Goal: Information Seeking & Learning: Find specific fact

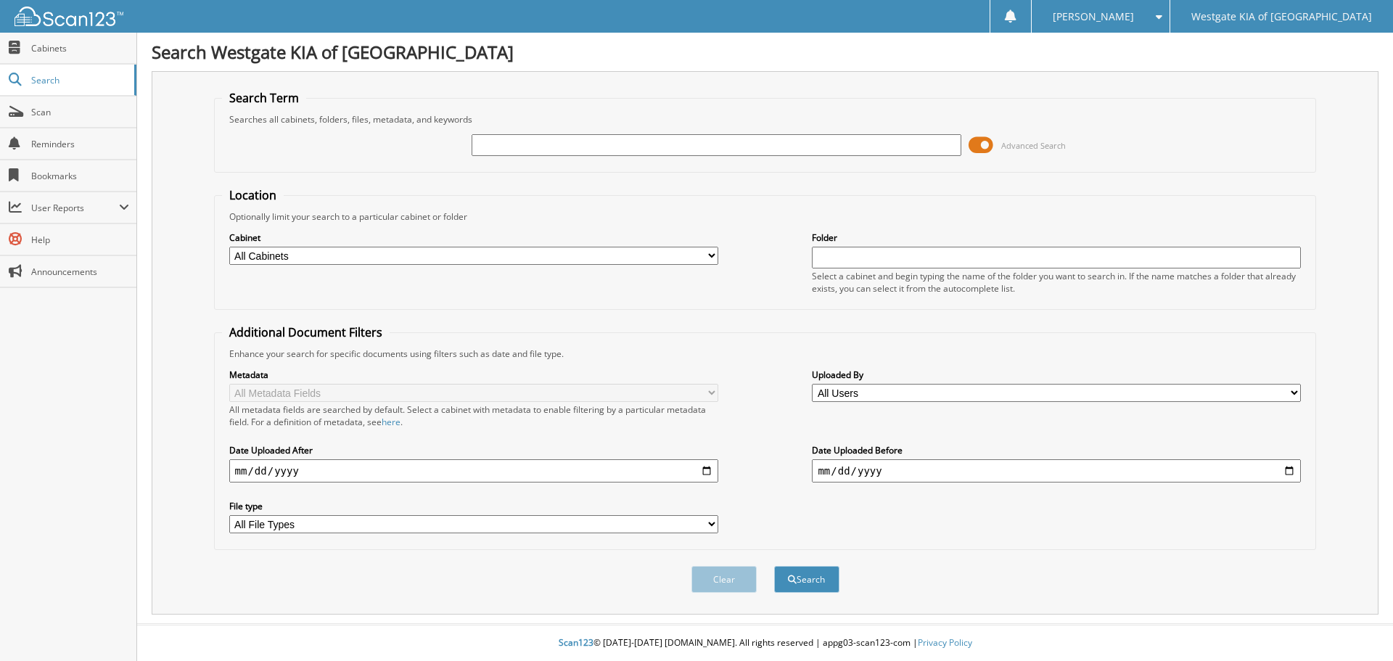
click at [691, 145] on input "text" at bounding box center [716, 145] width 489 height 22
type input "wise"
click at [774, 566] on button "Search" at bounding box center [806, 579] width 65 height 27
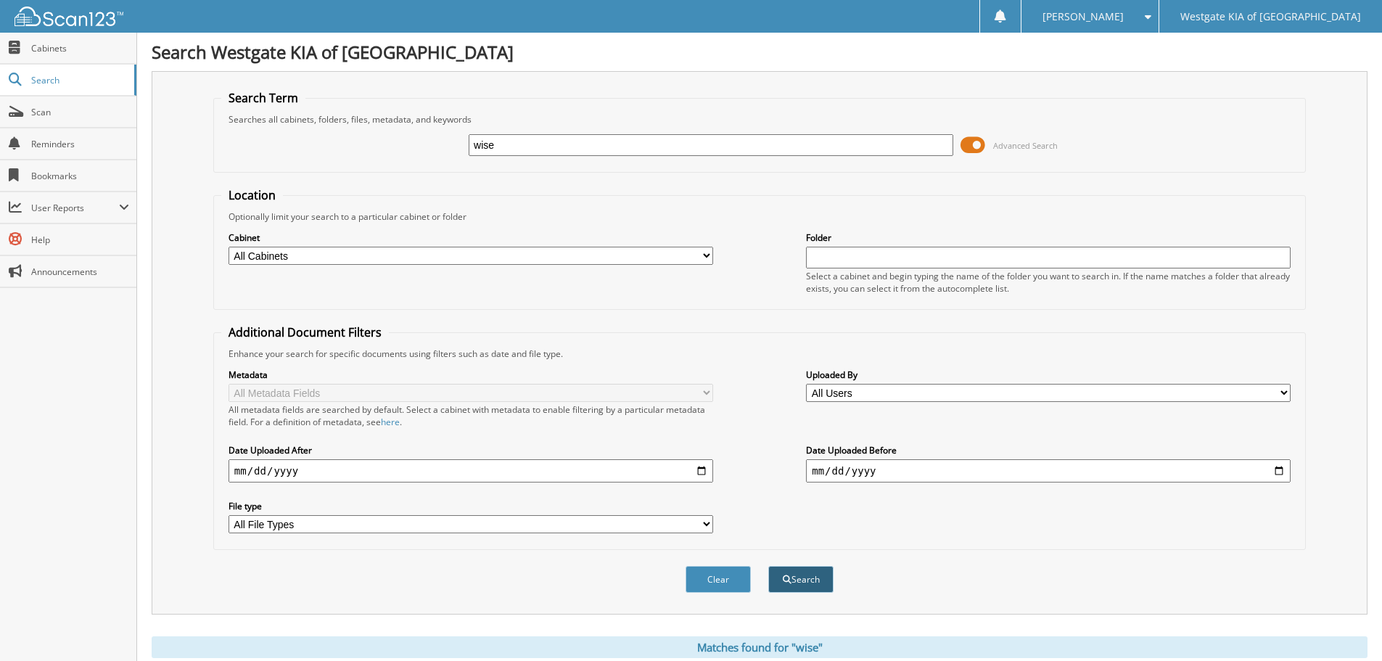
click at [809, 586] on button "Search" at bounding box center [800, 579] width 65 height 27
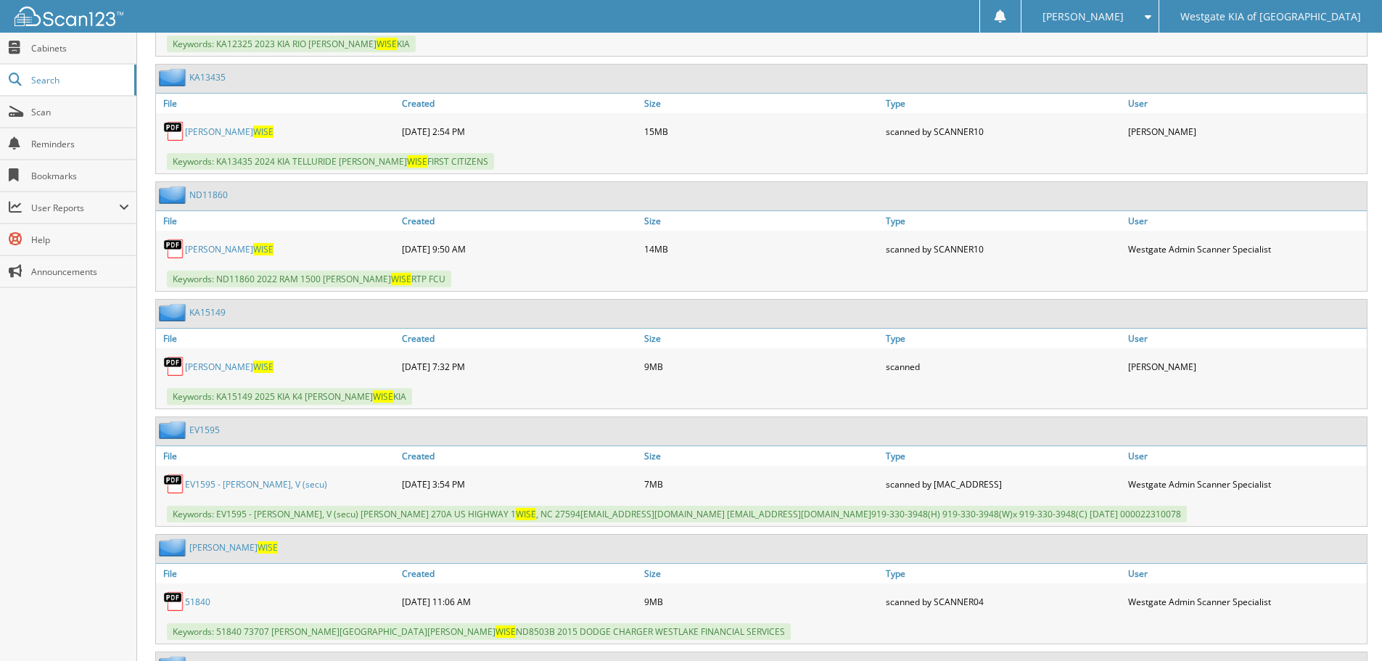
scroll to position [2322, 0]
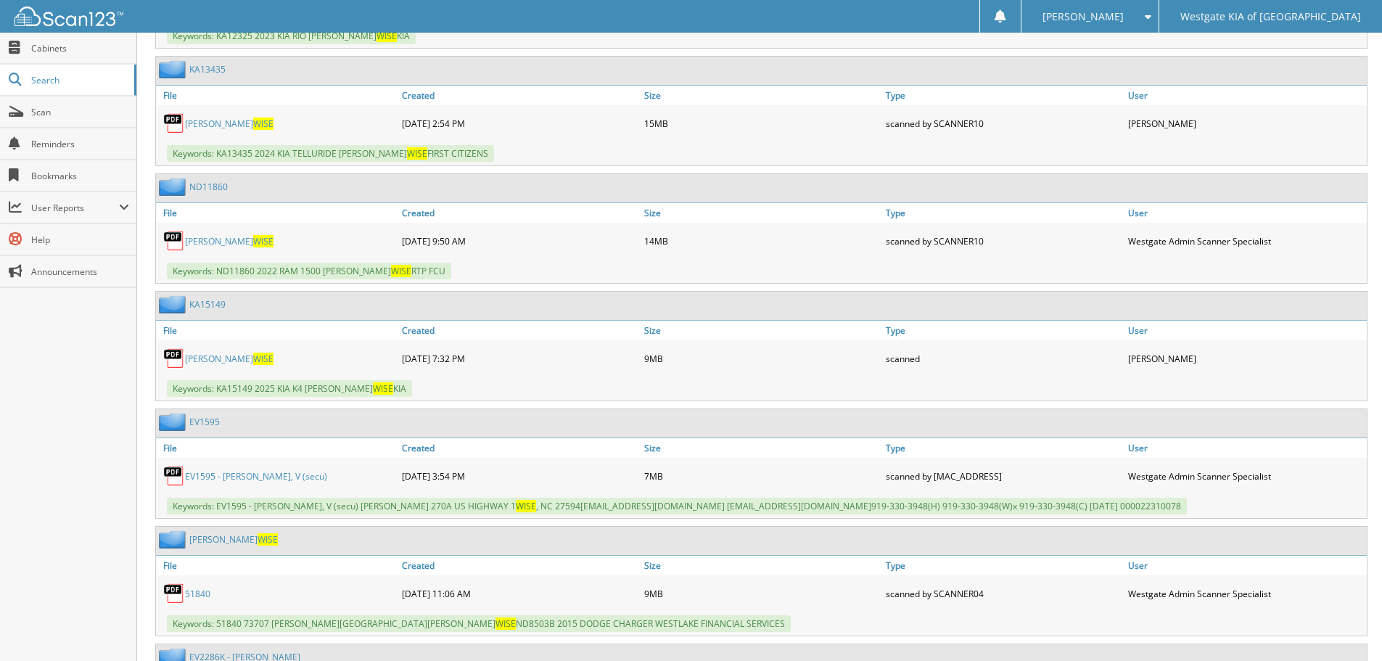
click at [221, 365] on link "BRANDON WISE" at bounding box center [229, 359] width 89 height 12
